Goal: Navigation & Orientation: Find specific page/section

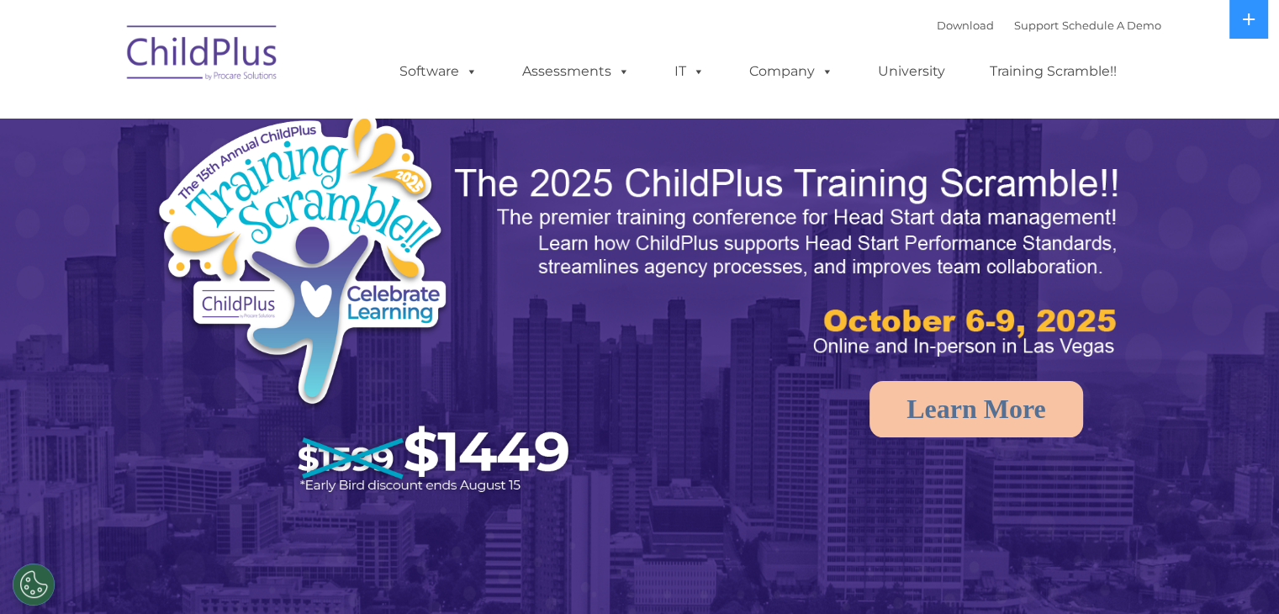
select select "MEDIUM"
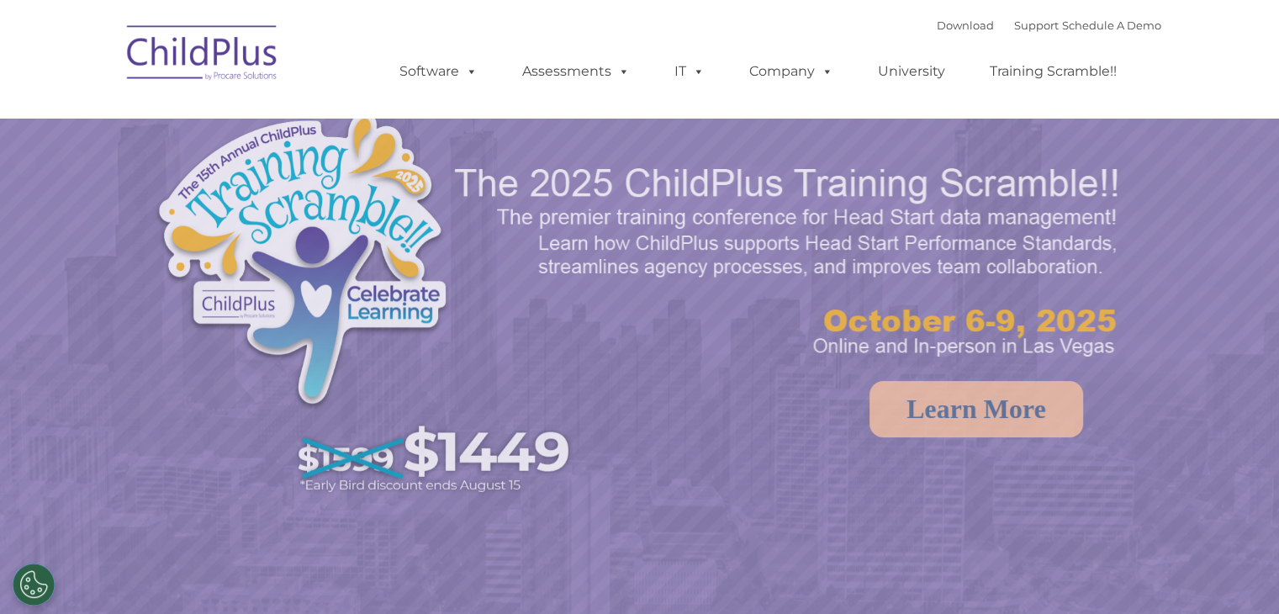
select select "MEDIUM"
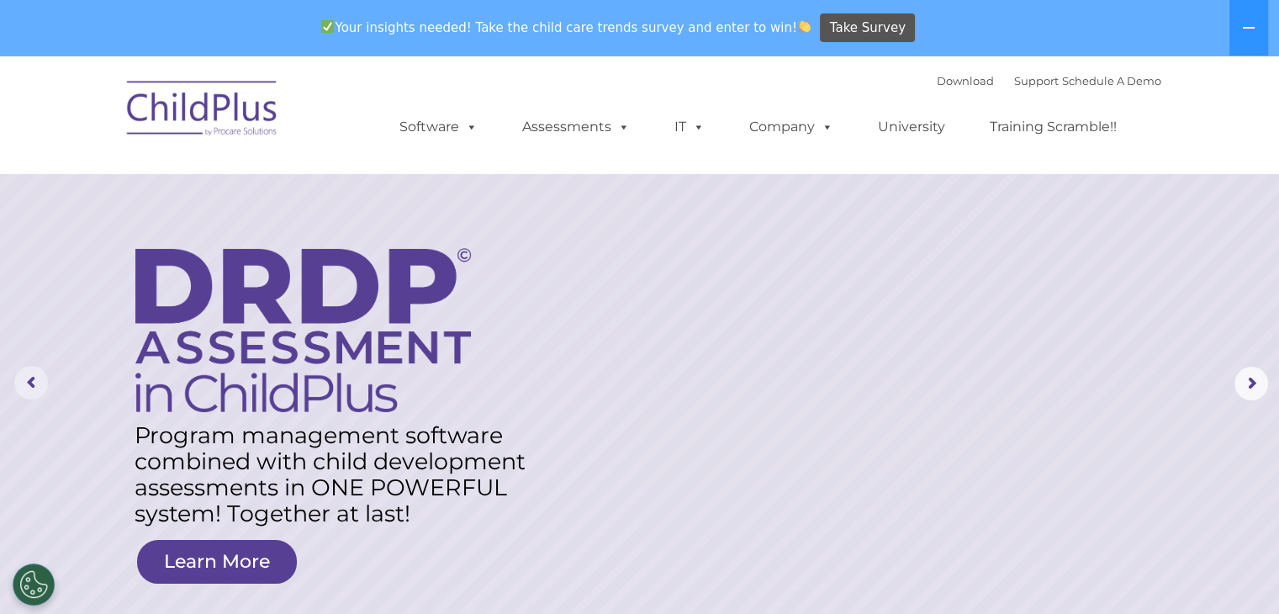
click at [26, 378] on rs-arrow at bounding box center [31, 383] width 34 height 34
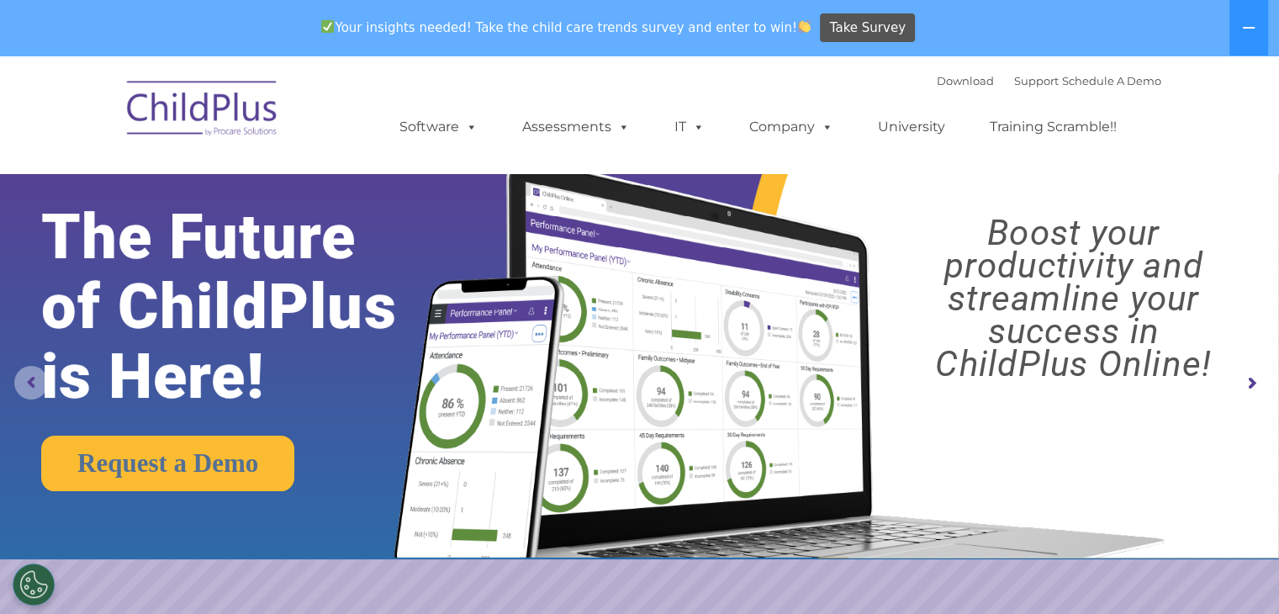
click at [25, 379] on rs-arrow at bounding box center [31, 383] width 34 height 34
click at [26, 384] on rs-arrow at bounding box center [31, 383] width 34 height 34
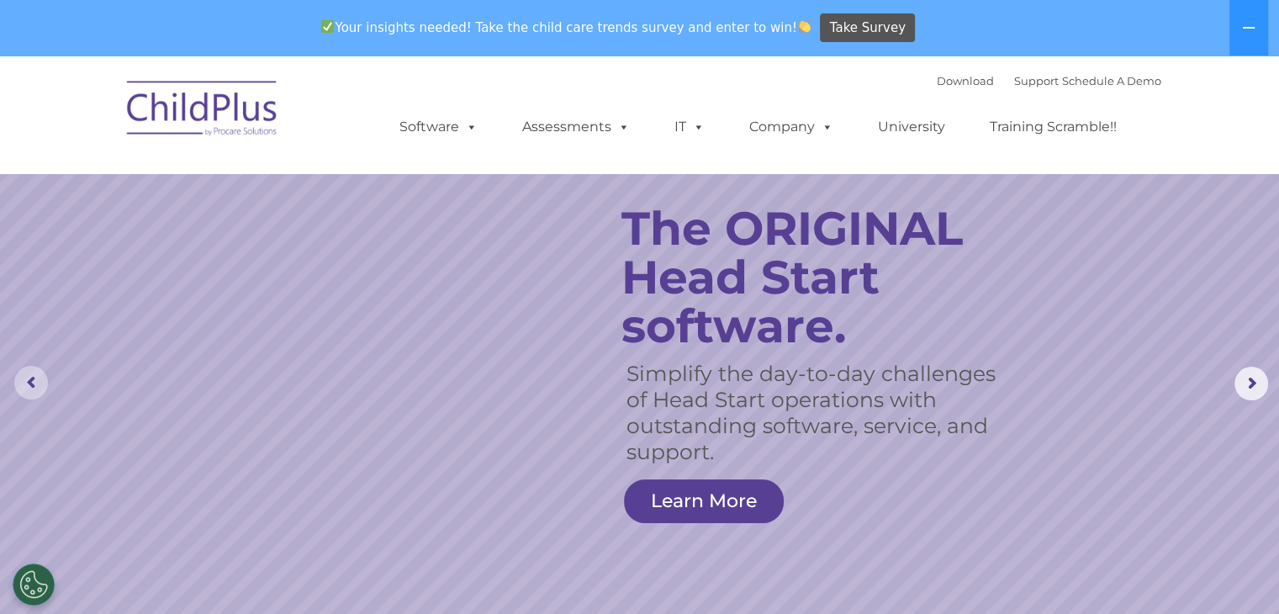
click at [39, 381] on rs-arrow at bounding box center [31, 383] width 34 height 34
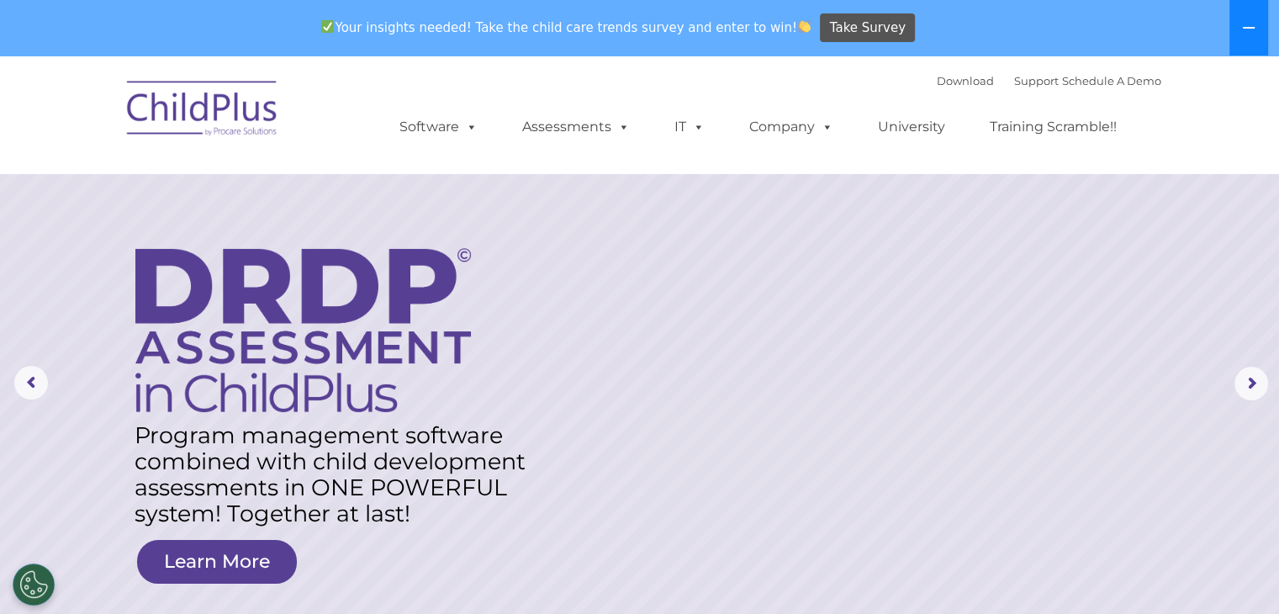
click at [1249, 29] on icon at bounding box center [1248, 27] width 13 height 13
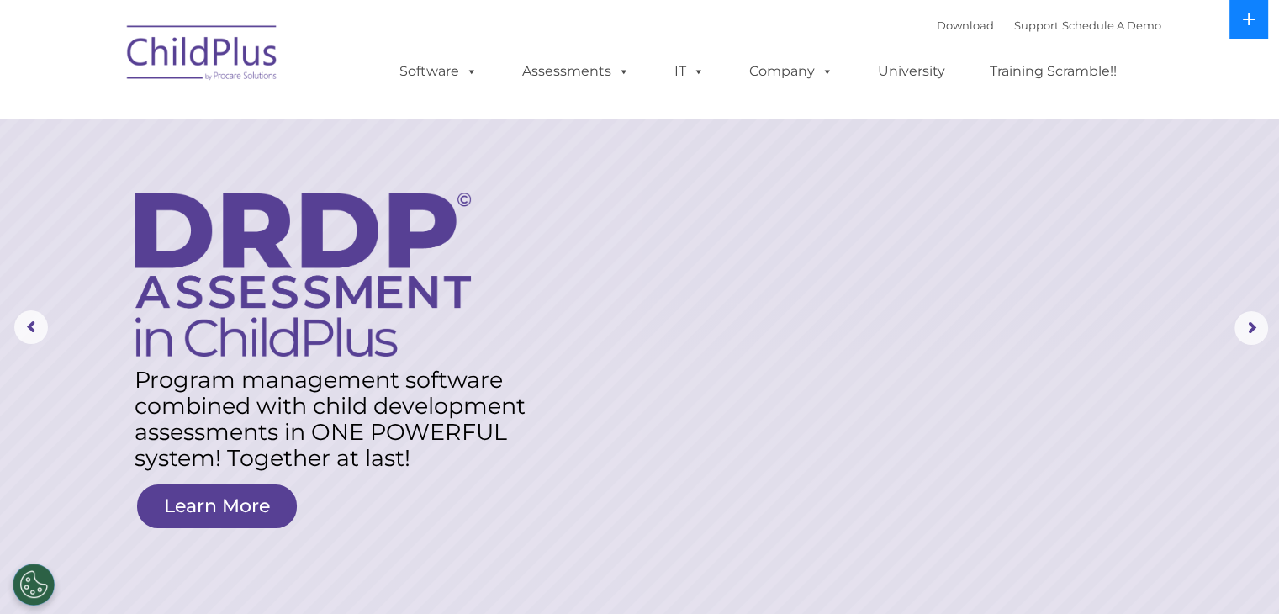
click at [1248, 29] on button at bounding box center [1249, 19] width 39 height 39
